Goal: Task Accomplishment & Management: Manage account settings

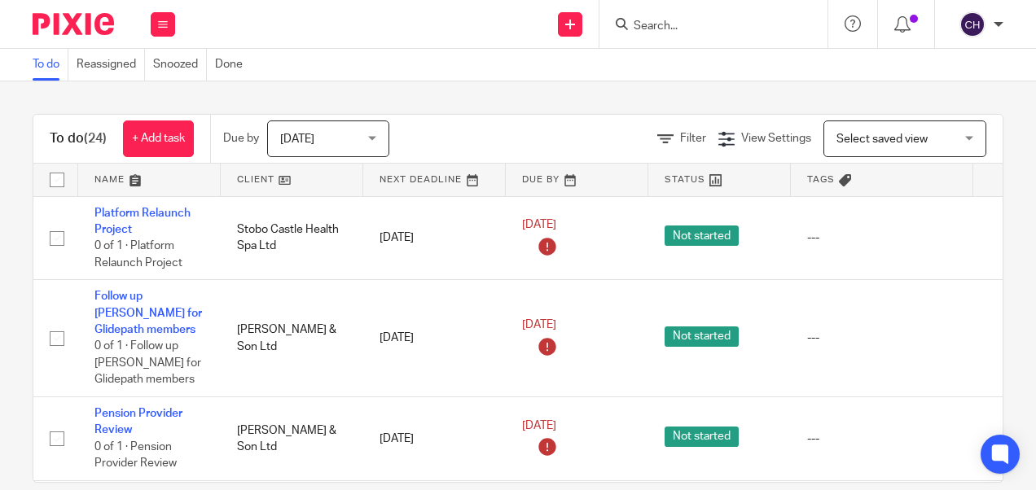
scroll to position [1849, 0]
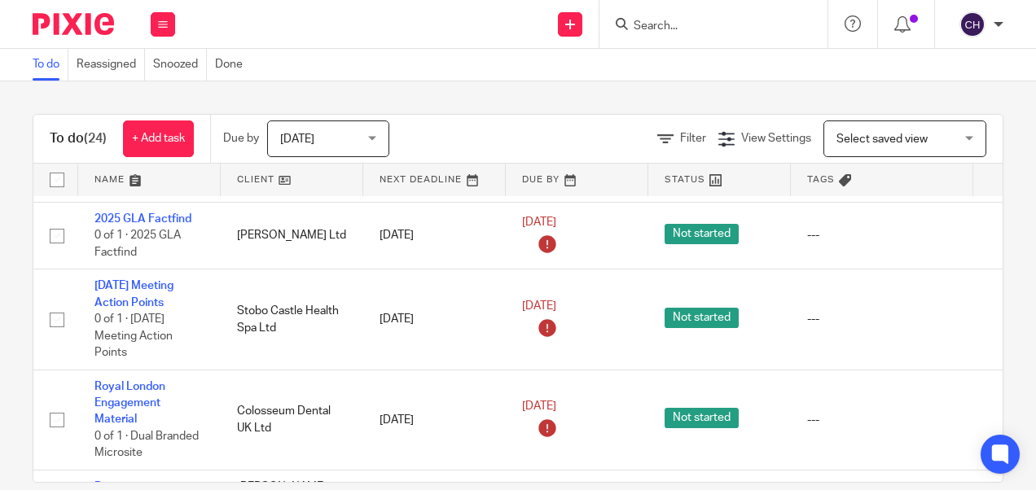
scroll to position [1849, 0]
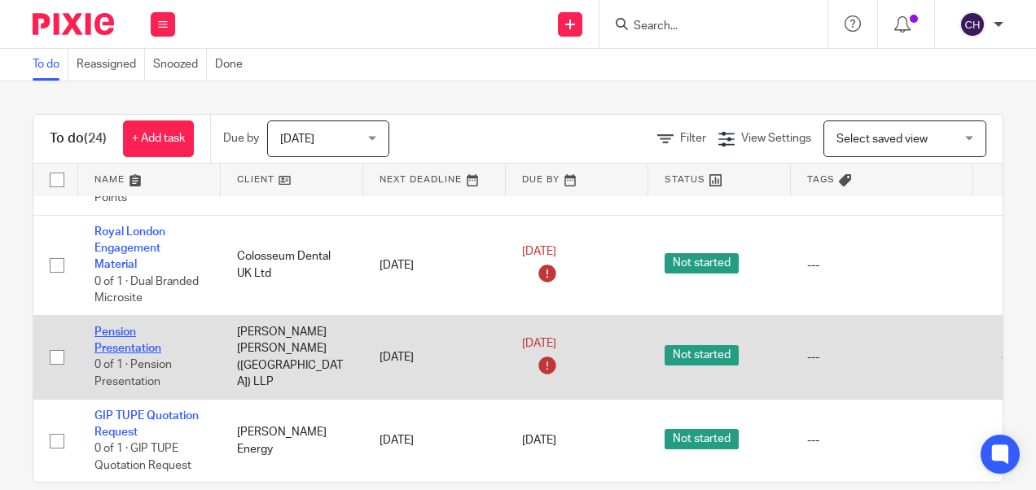
click at [124, 330] on link "Pension Presentation" at bounding box center [127, 341] width 67 height 28
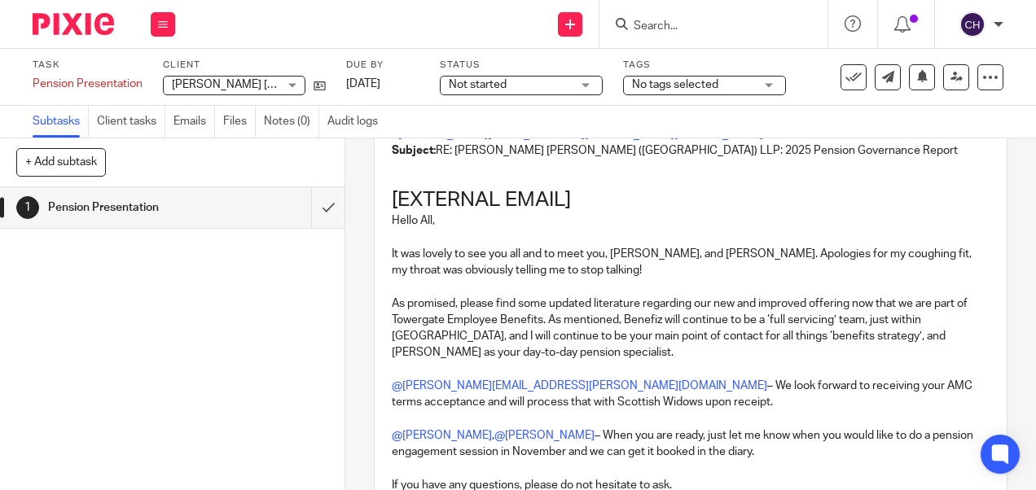
scroll to position [148, 0]
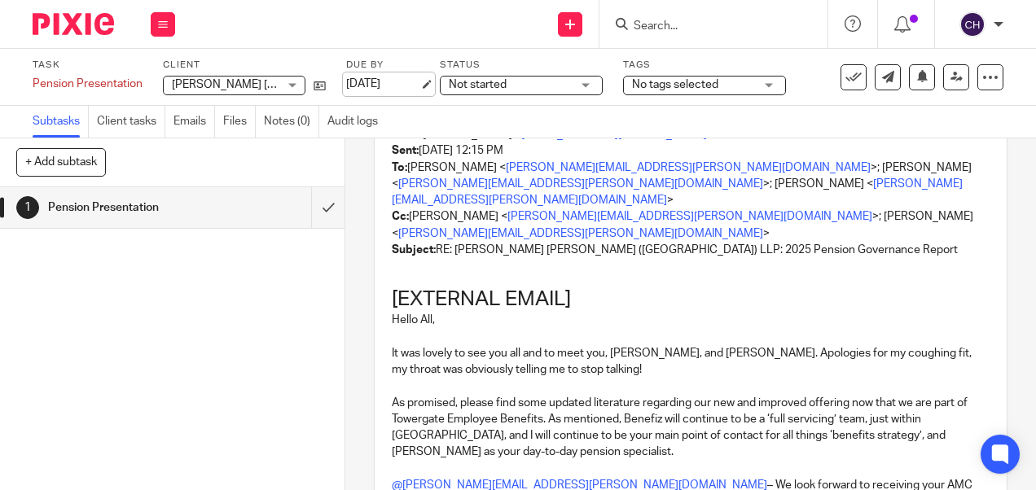
click at [380, 78] on link "[DATE]" at bounding box center [382, 84] width 73 height 17
click at [78, 24] on img at bounding box center [73, 24] width 81 height 22
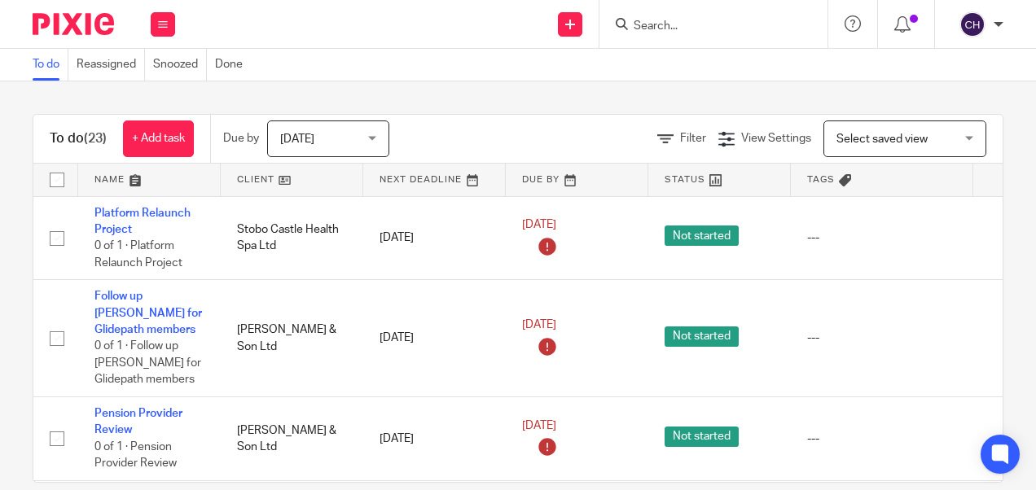
click at [652, 24] on input "Search" at bounding box center [705, 27] width 147 height 15
click button "submit" at bounding box center [0, 0] width 0 height 0
click at [723, 31] on input "frobisher" at bounding box center [705, 27] width 147 height 15
type input "frobishers"
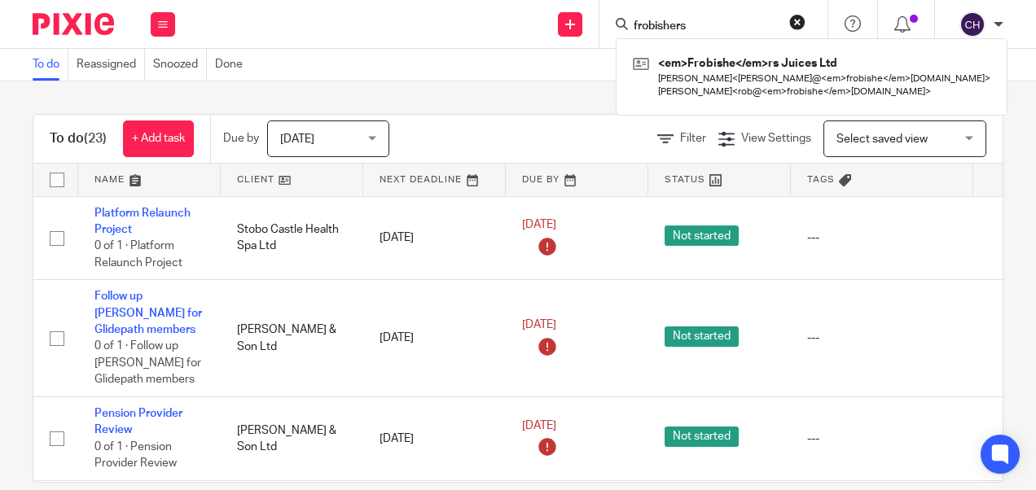
click at [718, 34] on form "frobishers" at bounding box center [718, 24] width 173 height 20
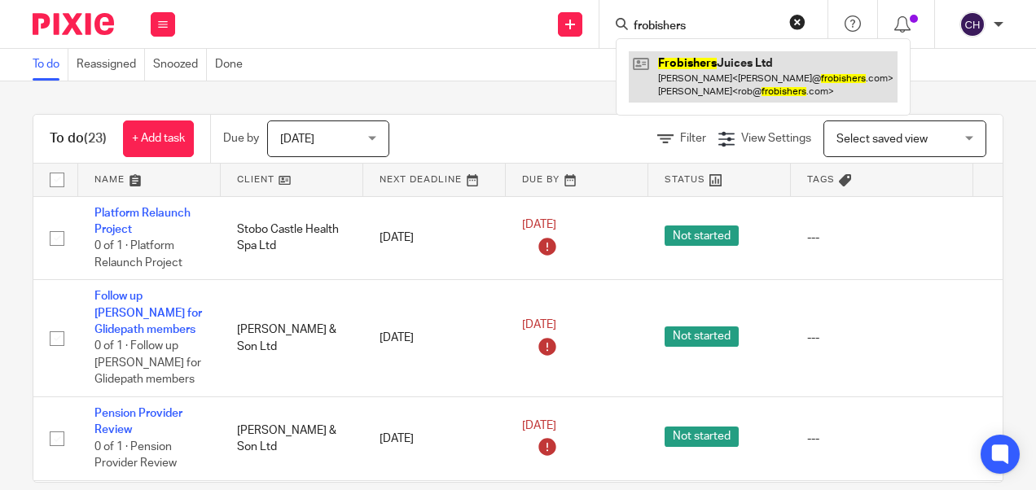
click at [700, 82] on link at bounding box center [763, 76] width 269 height 50
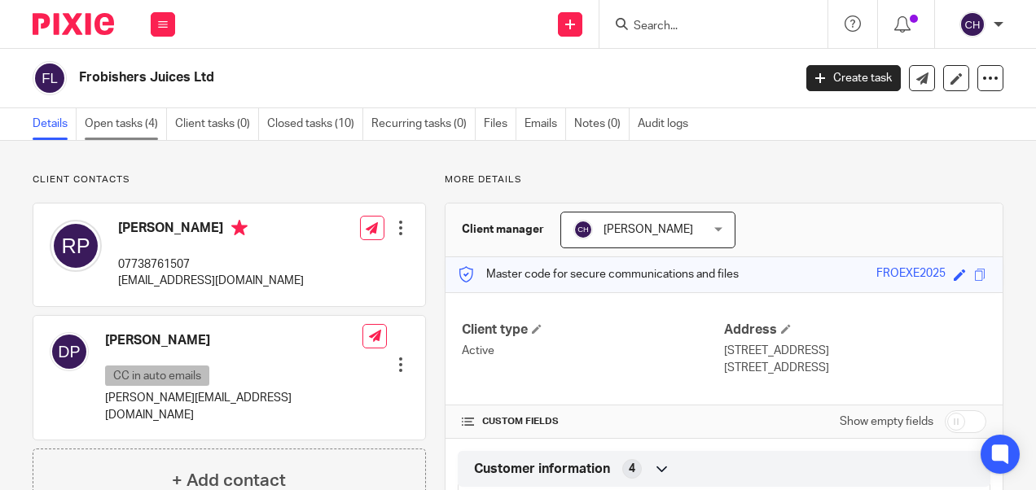
click at [144, 130] on link "Open tasks (4)" at bounding box center [126, 124] width 82 height 32
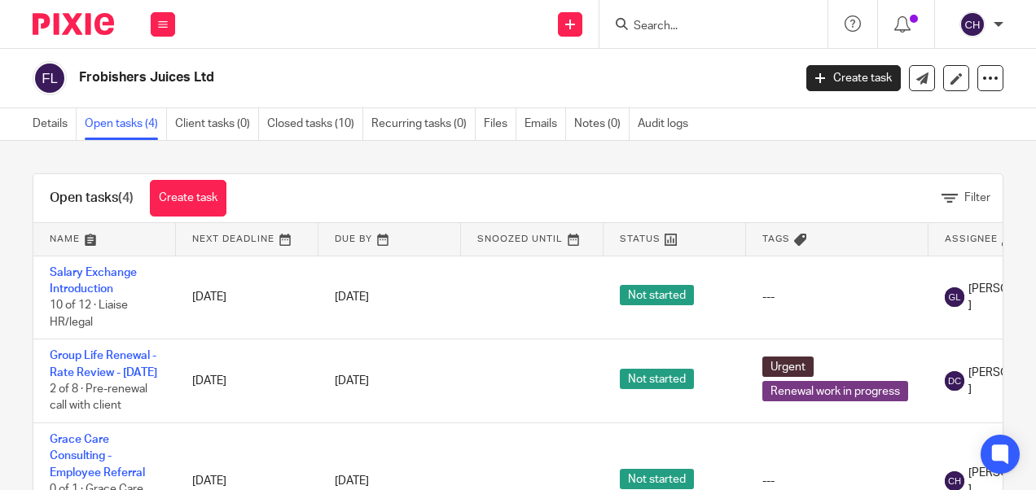
click at [699, 26] on input "Search" at bounding box center [705, 27] width 147 height 15
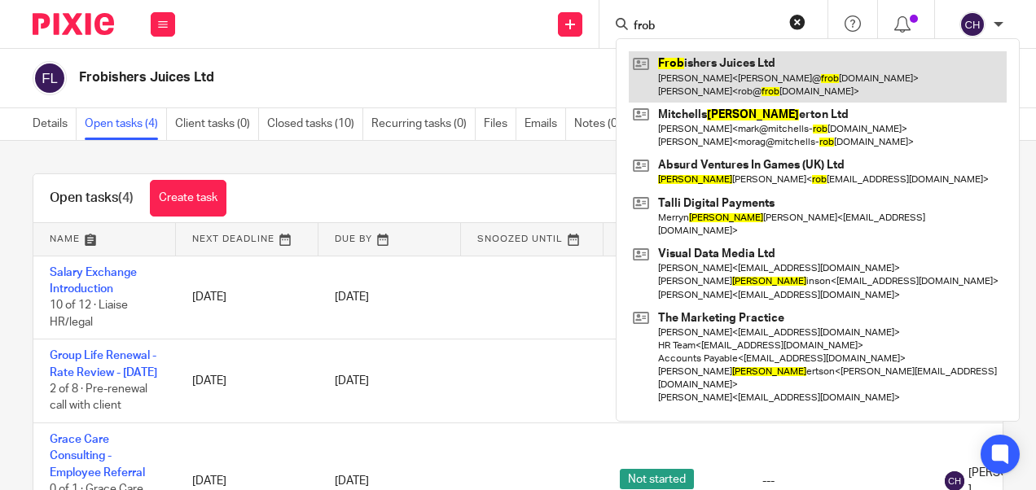
type input "frob"
click at [690, 77] on link at bounding box center [818, 76] width 378 height 50
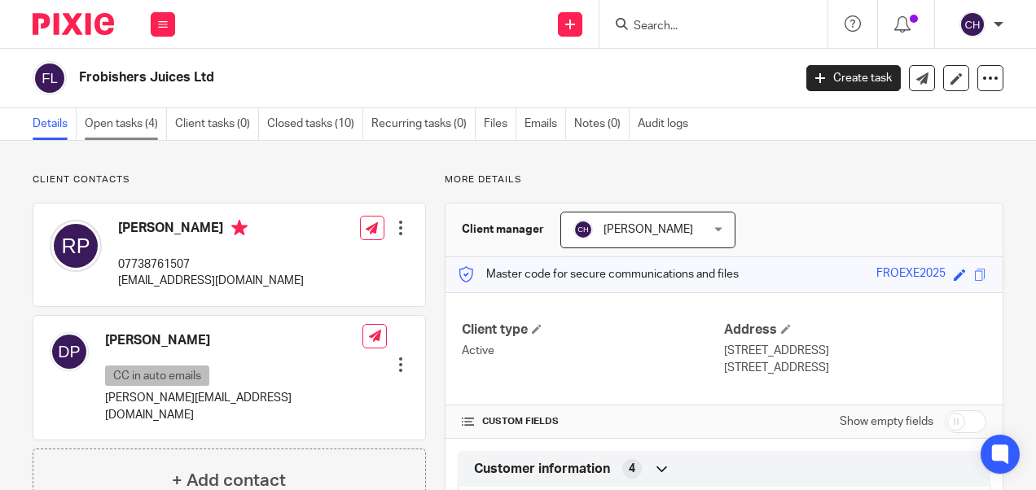
click at [108, 119] on link "Open tasks (4)" at bounding box center [126, 124] width 82 height 32
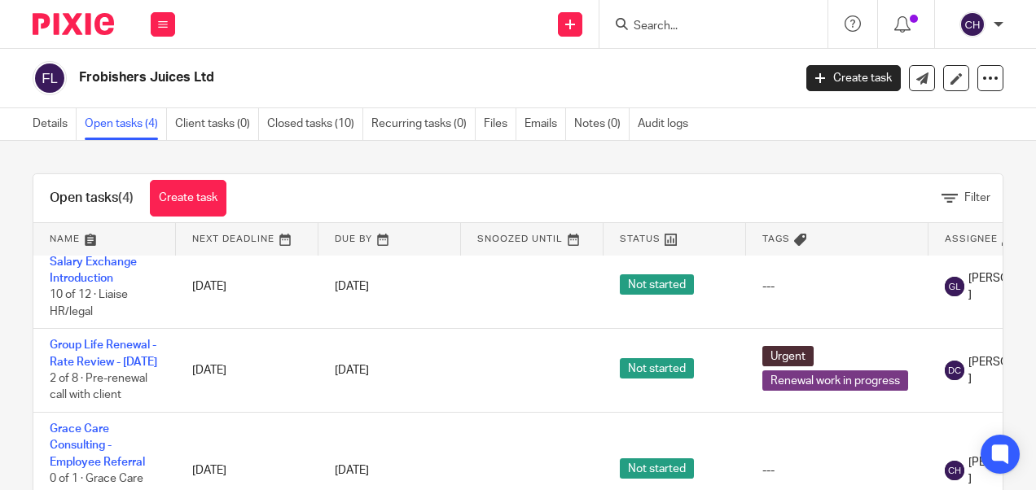
scroll to position [2, 0]
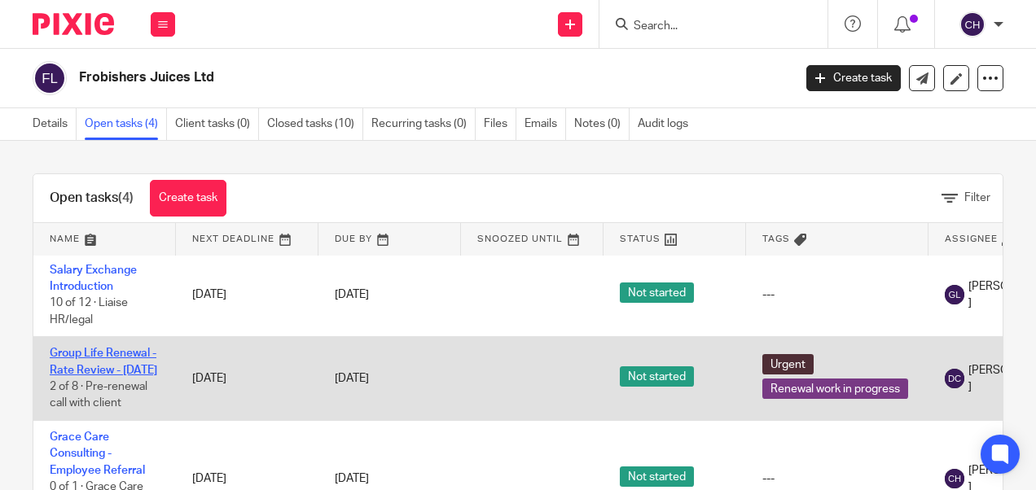
click at [80, 368] on link "Group Life Renewal - Rate Review - April 2025" at bounding box center [104, 362] width 108 height 28
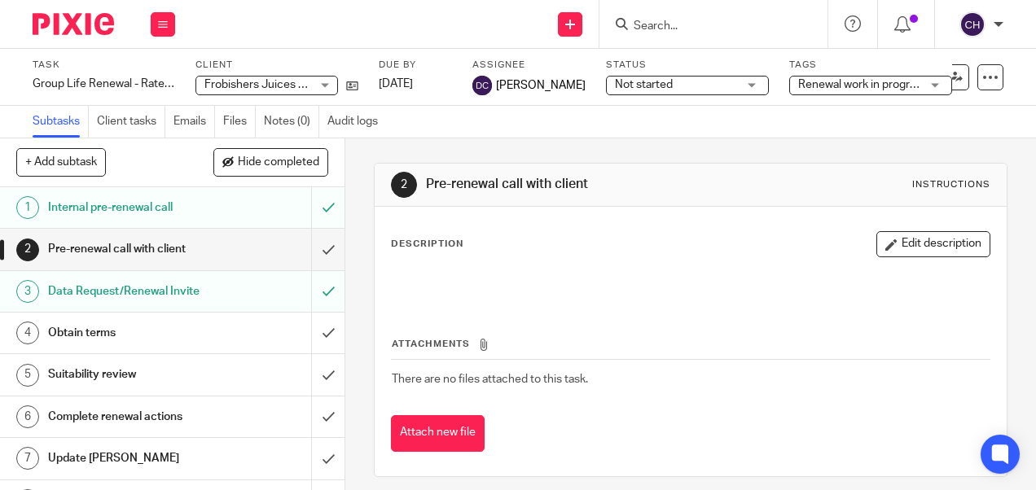
scroll to position [29, 0]
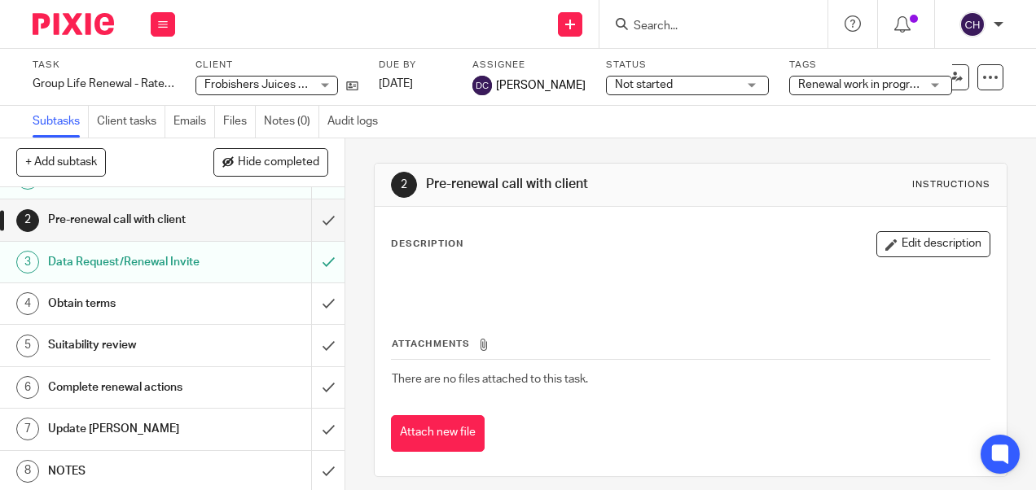
click at [78, 463] on h1 "NOTES" at bounding box center [130, 471] width 165 height 24
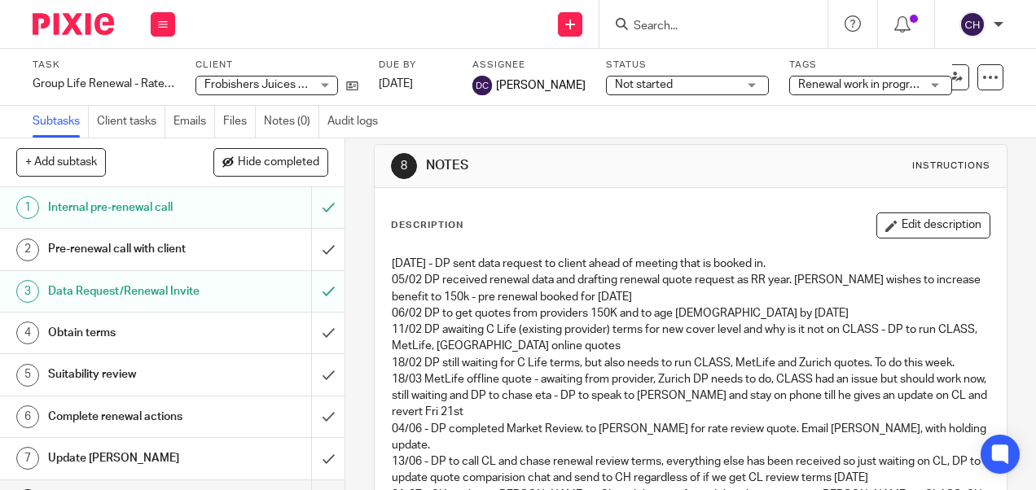
scroll to position [8, 0]
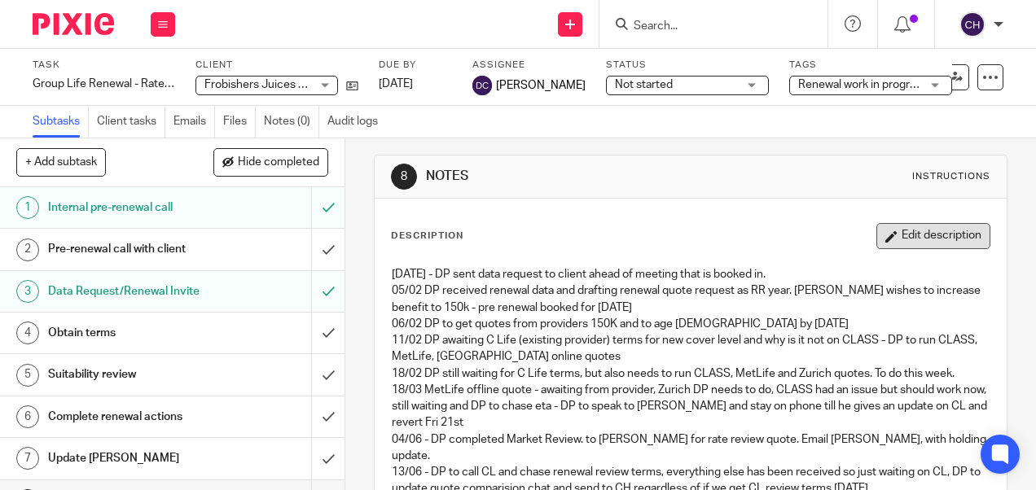
click at [897, 240] on button "Edit description" at bounding box center [933, 236] width 114 height 26
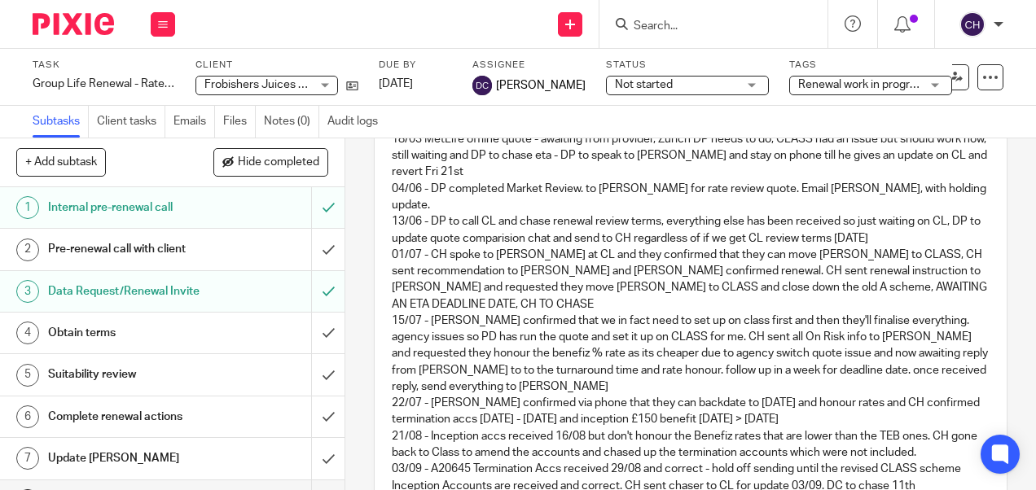
scroll to position [428, 0]
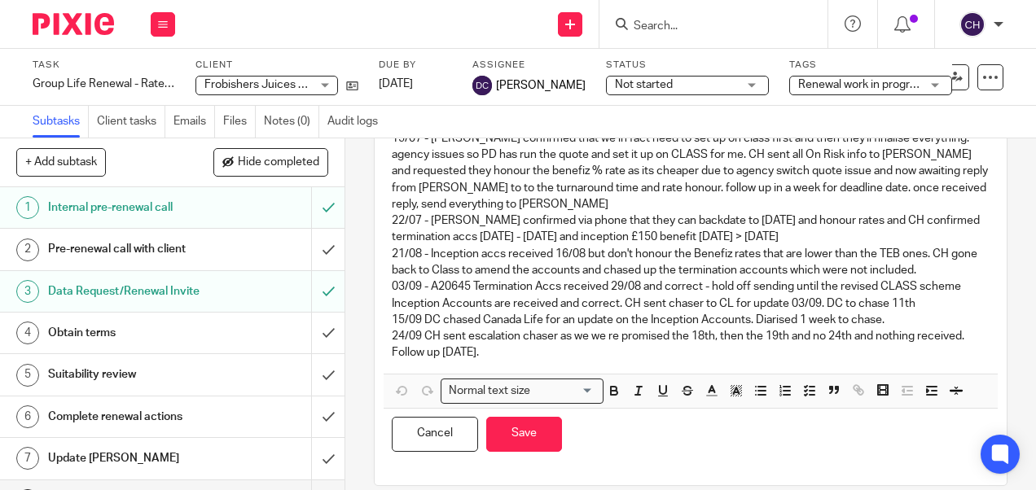
click at [489, 335] on p "24/09 CH sent escalation chaser as we we re promised the 18th, then the 19th an…" at bounding box center [690, 344] width 597 height 33
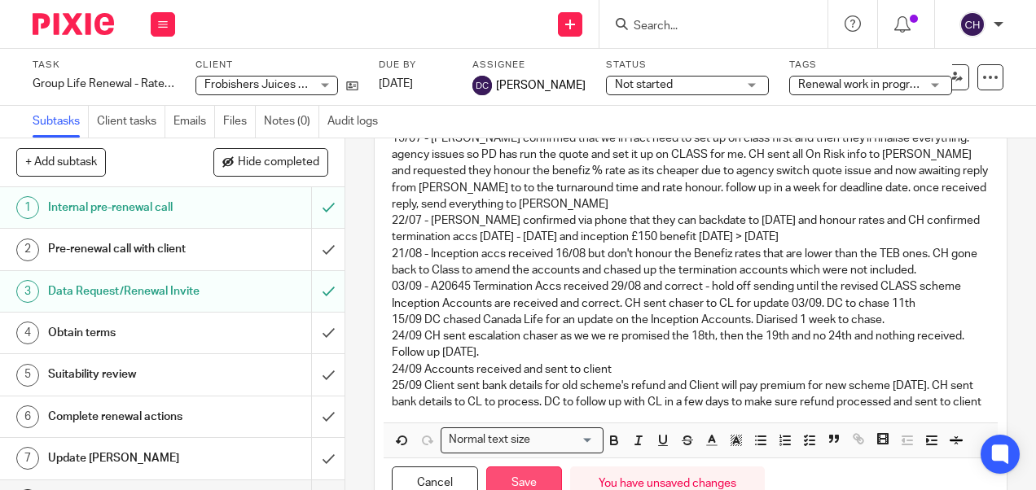
click at [507, 476] on button "Save" at bounding box center [524, 484] width 76 height 35
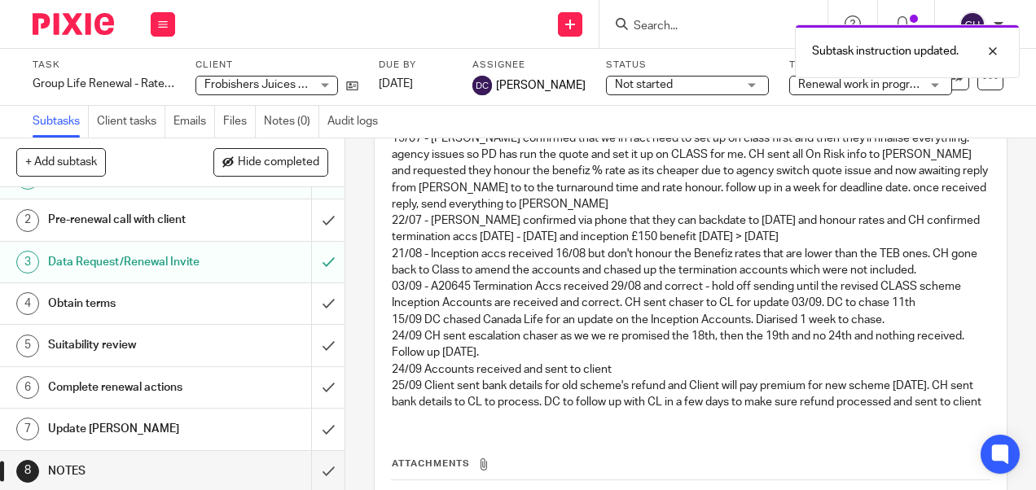
scroll to position [0, 0]
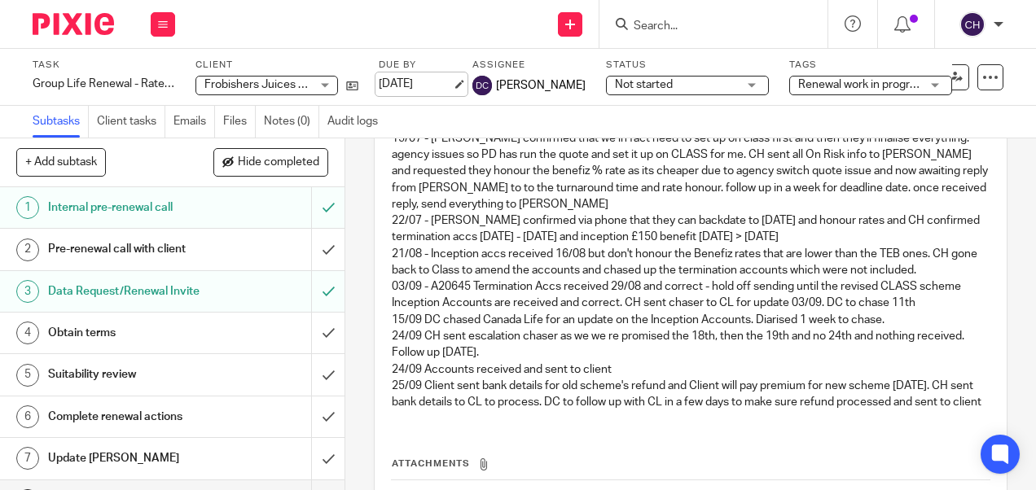
click at [417, 86] on link "26 Sep 2025" at bounding box center [415, 84] width 73 height 17
click at [73, 23] on img at bounding box center [73, 24] width 81 height 22
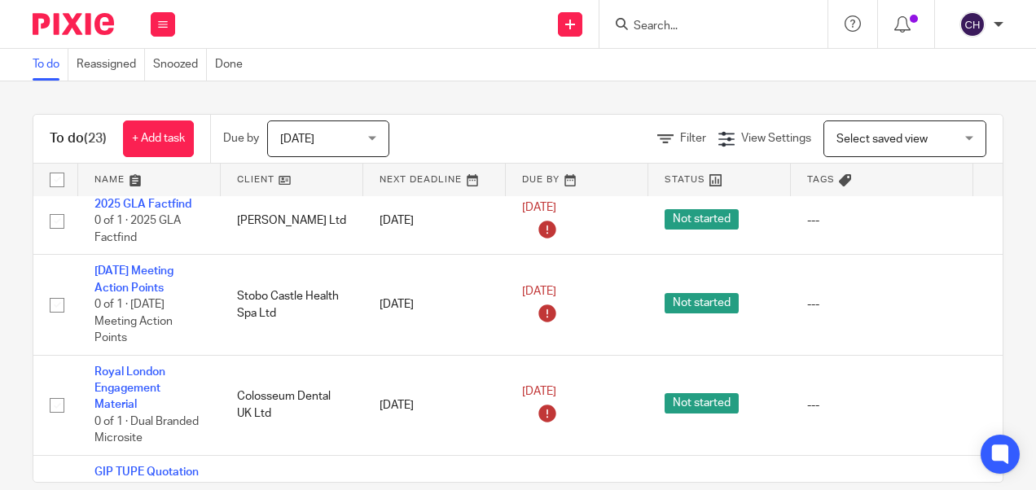
scroll to position [1766, 0]
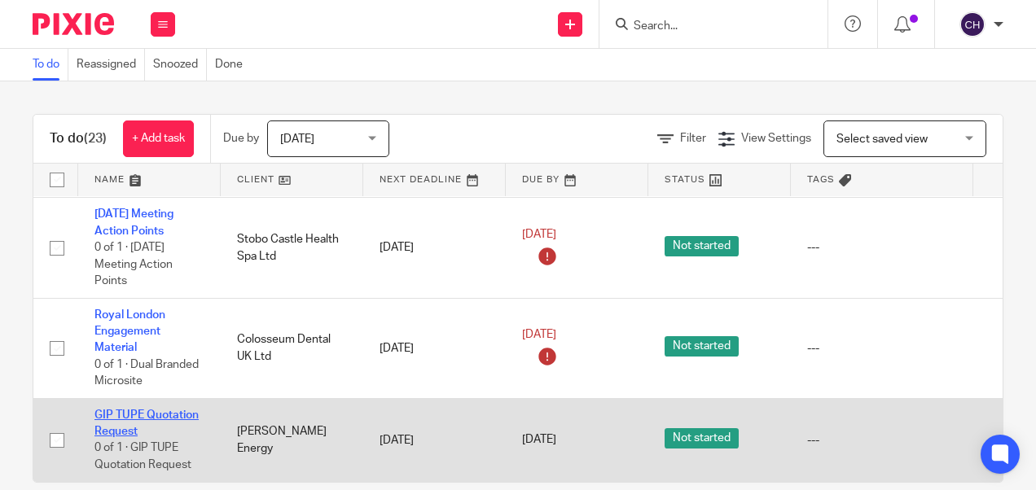
click at [142, 410] on link "GIP TUPE Quotation Request" at bounding box center [146, 424] width 104 height 28
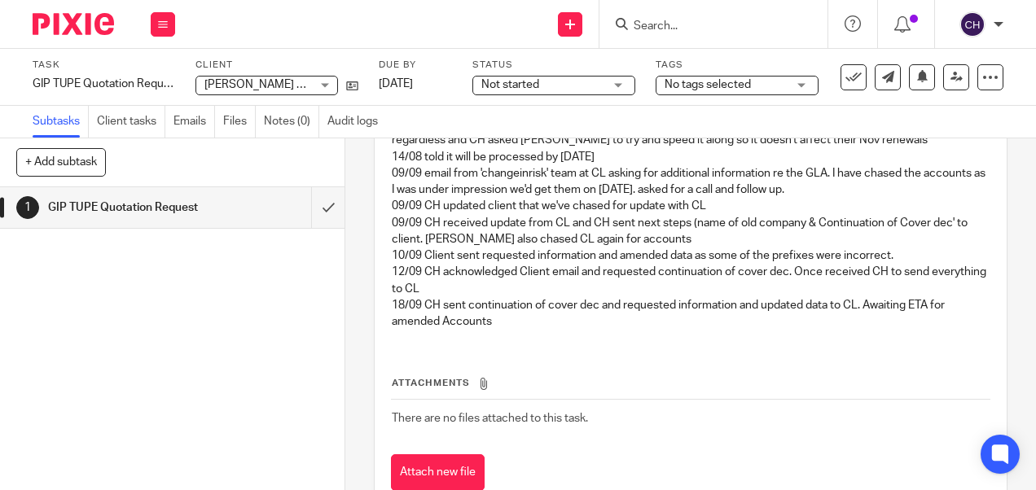
scroll to position [404, 0]
